Goal: Information Seeking & Learning: Find specific fact

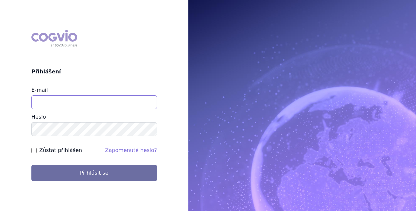
click at [114, 99] on input "E-mail" at bounding box center [94, 102] width 126 height 14
type input "stepan.uherek@novartis.com"
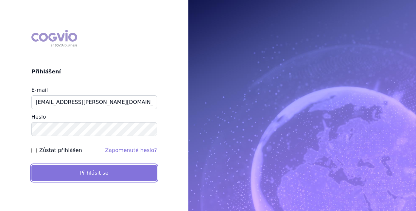
click at [84, 167] on button "Přihlásit se" at bounding box center [94, 173] width 126 height 16
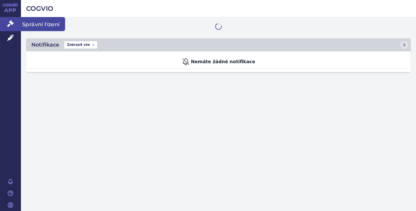
click at [11, 25] on icon at bounding box center [10, 23] width 7 height 7
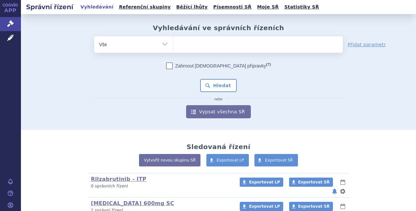
click at [186, 48] on ul at bounding box center [258, 43] width 170 height 14
click at [173, 48] on select at bounding box center [173, 44] width 0 height 16
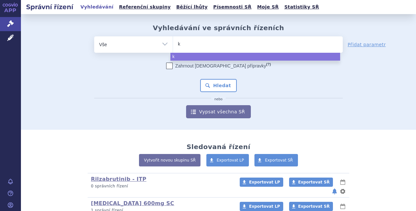
type input "ki"
type input "kis"
type input "kisq"
type input "kisqa"
type input "kisqali"
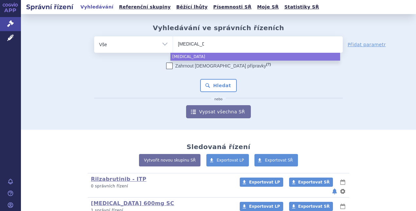
select select "kisqali"
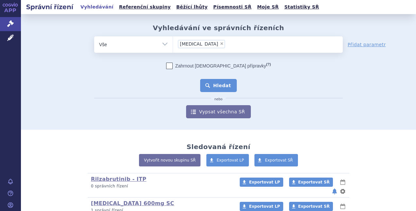
click at [207, 81] on button "Hledat" at bounding box center [218, 85] width 37 height 13
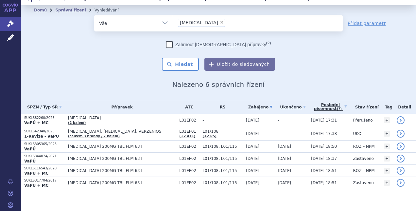
scroll to position [12, 0]
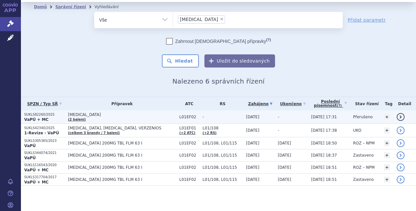
click at [122, 114] on span "[MEDICAL_DATA]" at bounding box center [122, 114] width 108 height 5
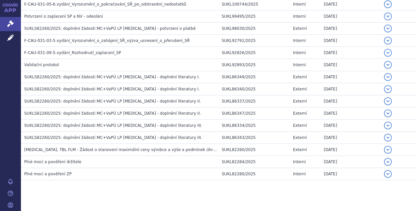
scroll to position [448, 0]
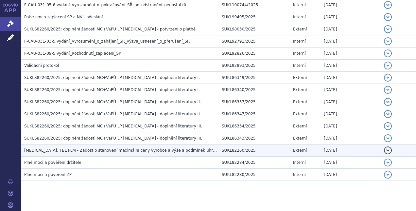
click at [142, 148] on span "[MEDICAL_DATA], TBL FLM - Žádost o stanovení maximální ceny výrobce a výše a po…" at bounding box center [125, 150] width 202 height 5
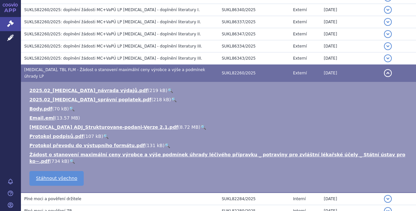
scroll to position [529, 0]
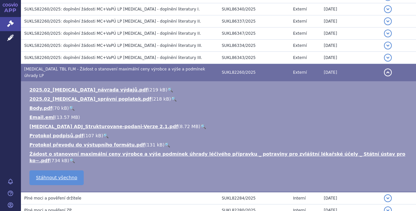
click at [75, 158] on link "🔍" at bounding box center [72, 160] width 6 height 5
